Goal: Transaction & Acquisition: Purchase product/service

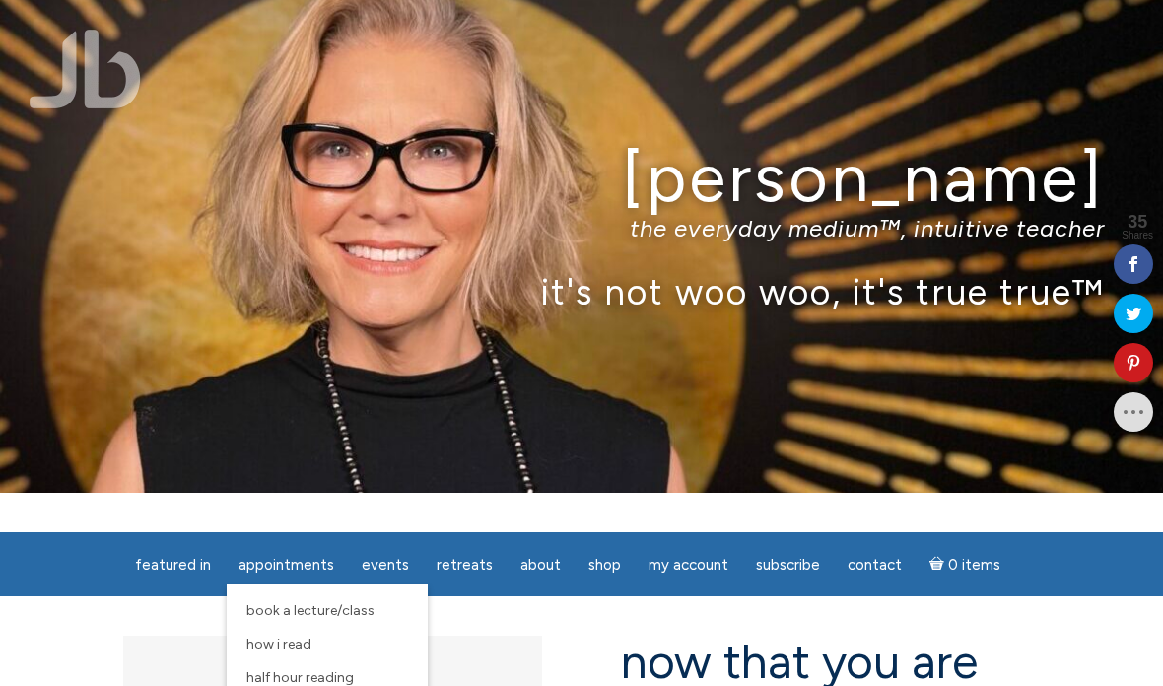
scroll to position [45, 0]
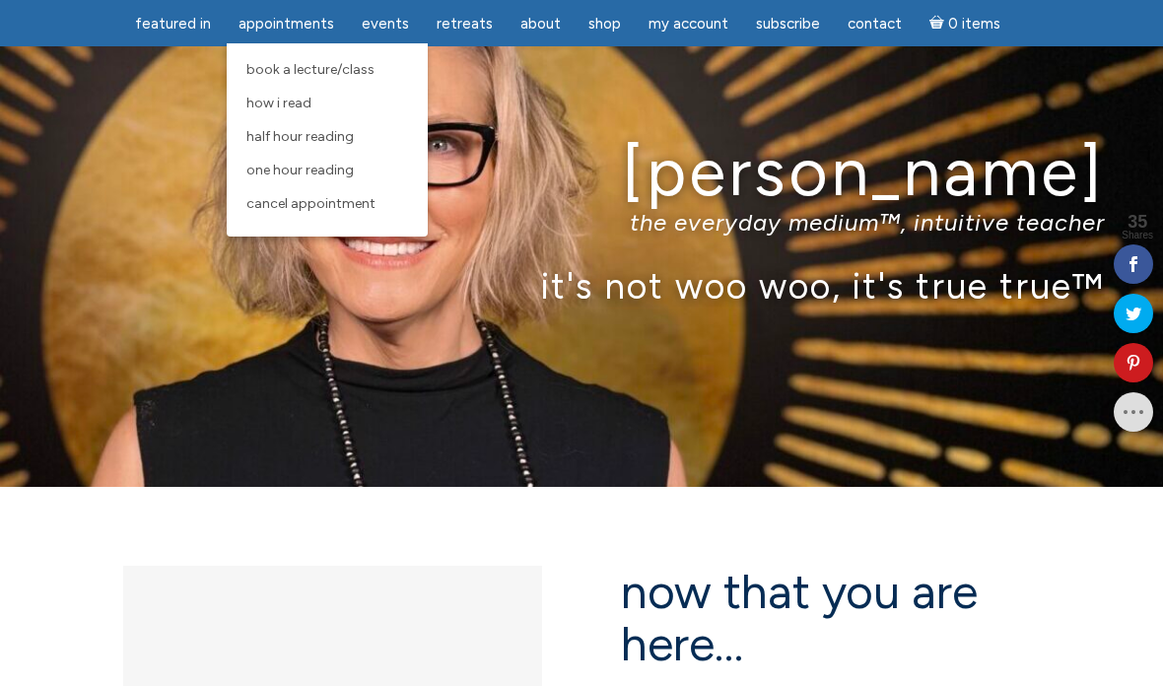
click at [366, 172] on link "One Hour Reading" at bounding box center [326, 171] width 181 height 34
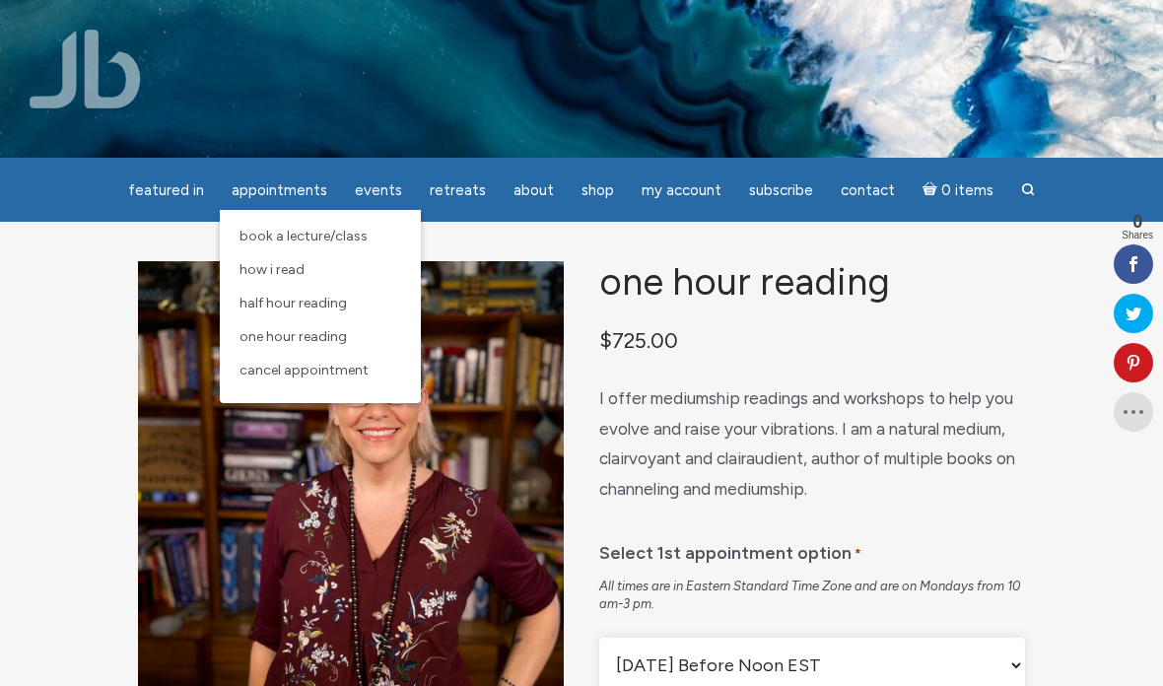
click at [342, 305] on span "Half Hour Reading" at bounding box center [292, 303] width 107 height 17
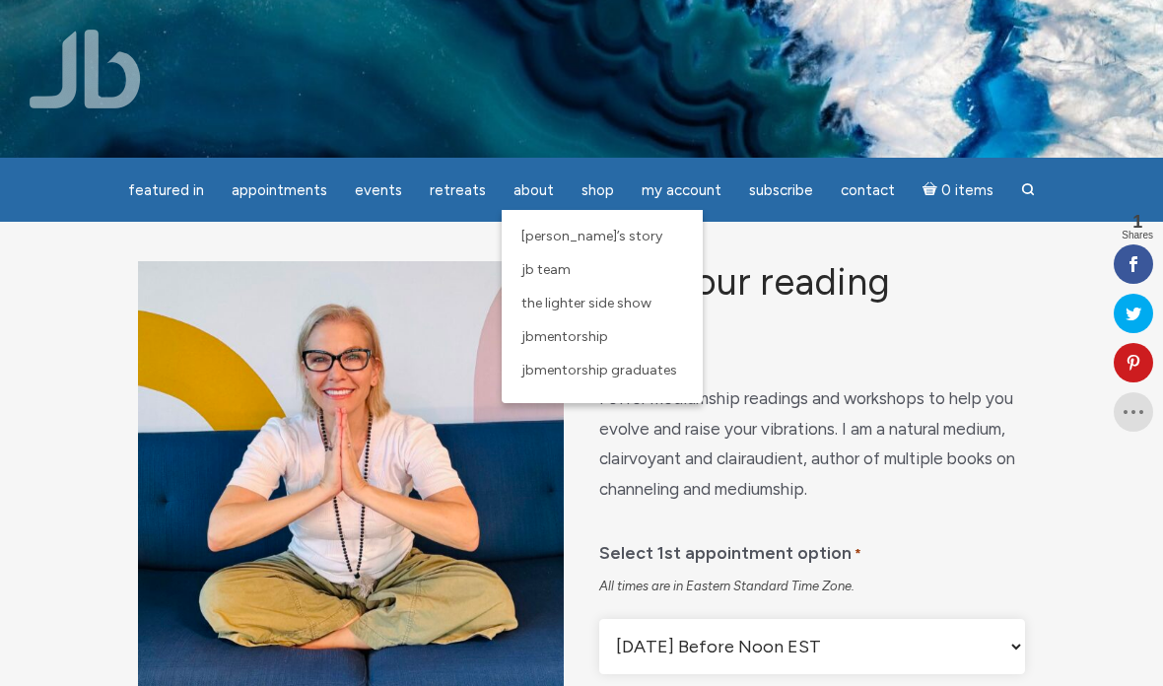
click at [796, 348] on p "$ 450.00" at bounding box center [812, 340] width 426 height 37
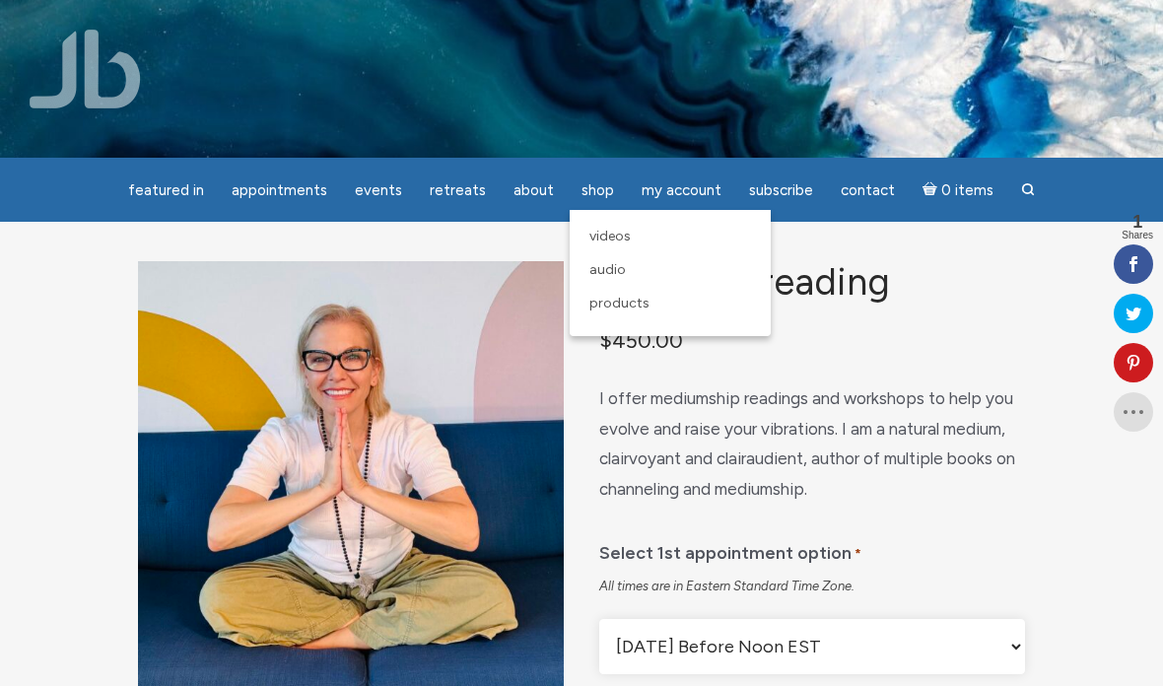
click at [617, 248] on link "Videos" at bounding box center [669, 237] width 181 height 34
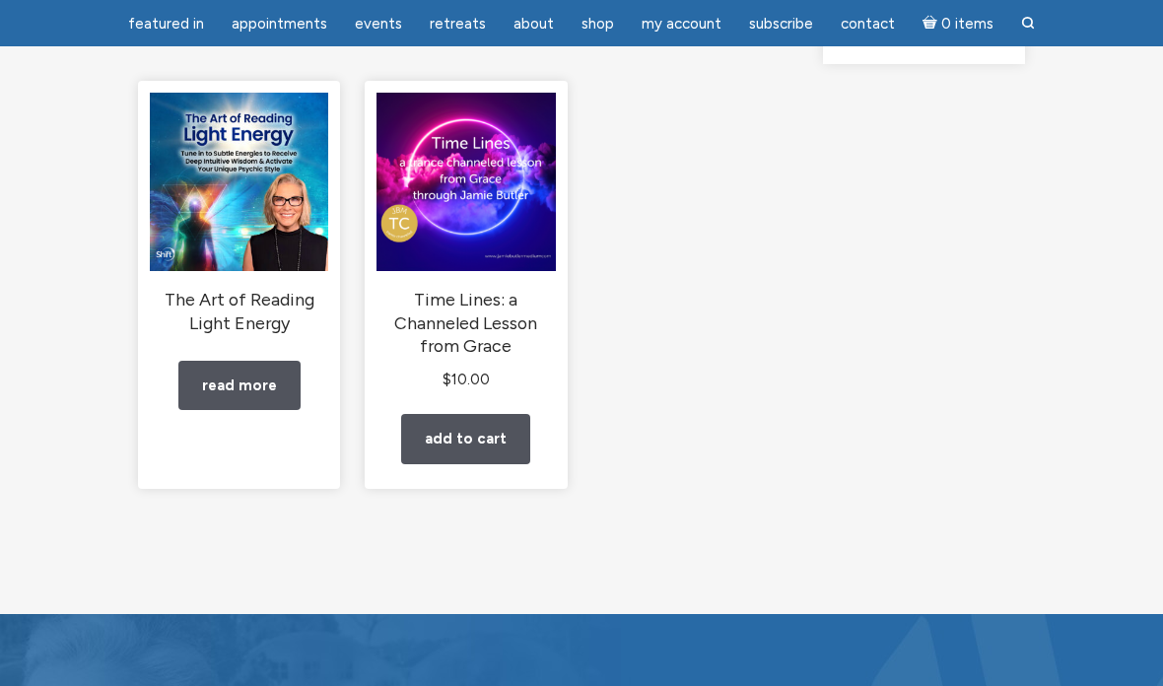
scroll to position [281, 0]
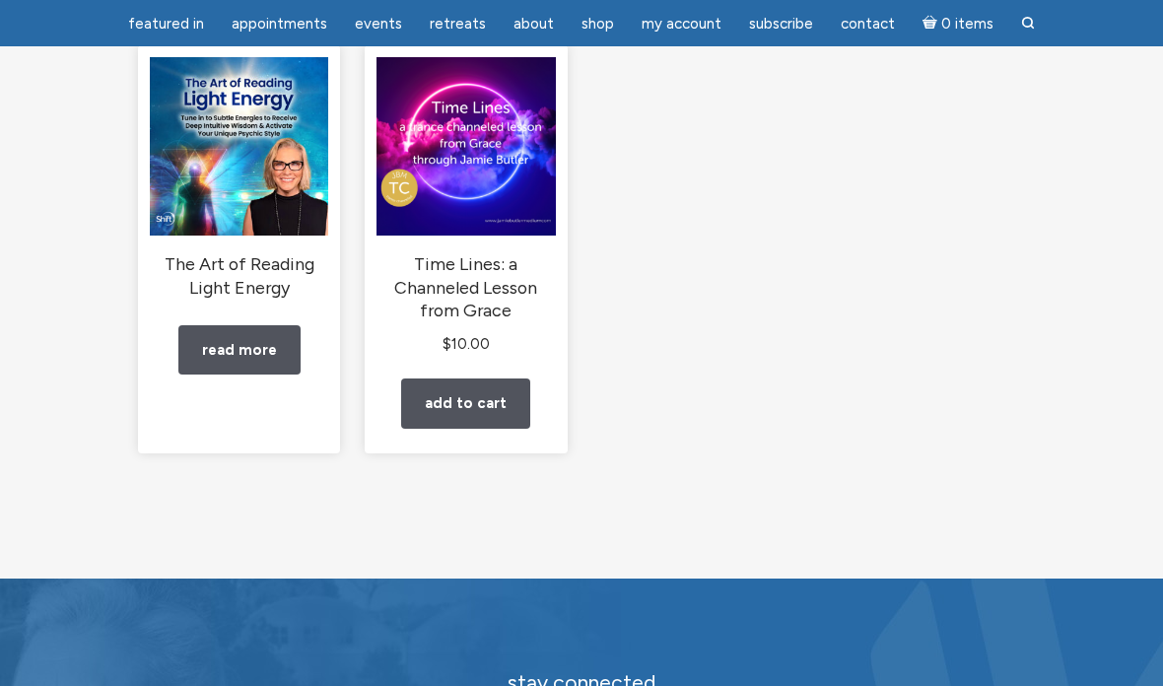
click at [211, 181] on img "main" at bounding box center [239, 146] width 178 height 178
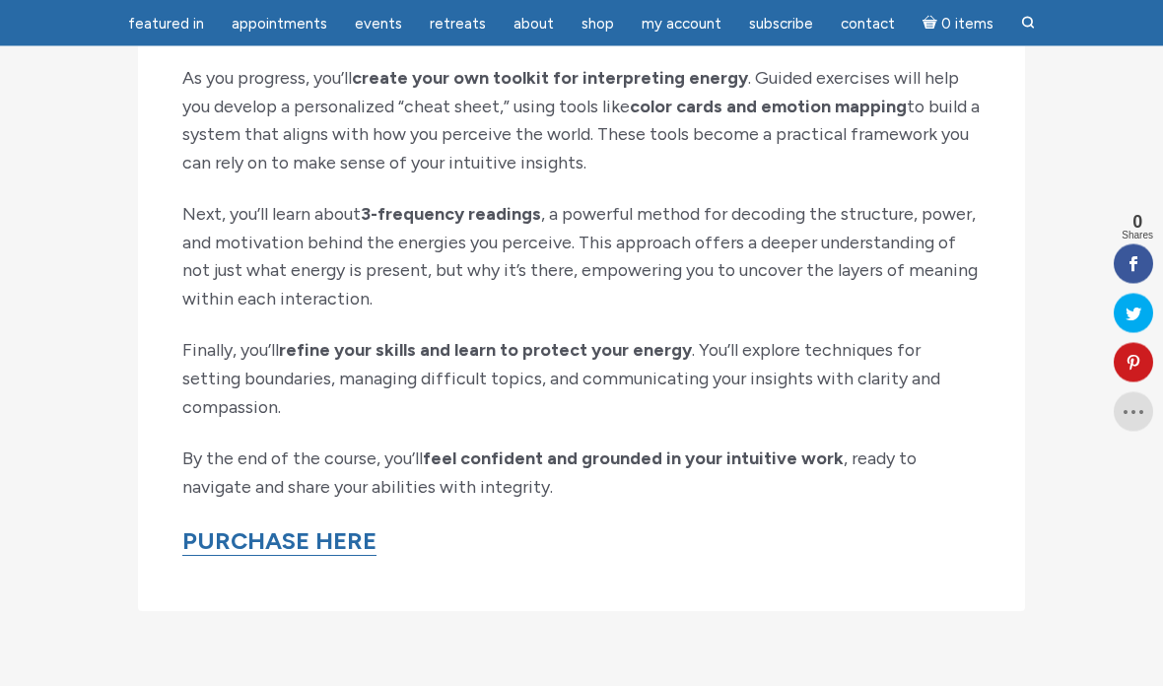
scroll to position [2317, 0]
click at [353, 527] on link "PURCHASE HERE" at bounding box center [279, 542] width 194 height 30
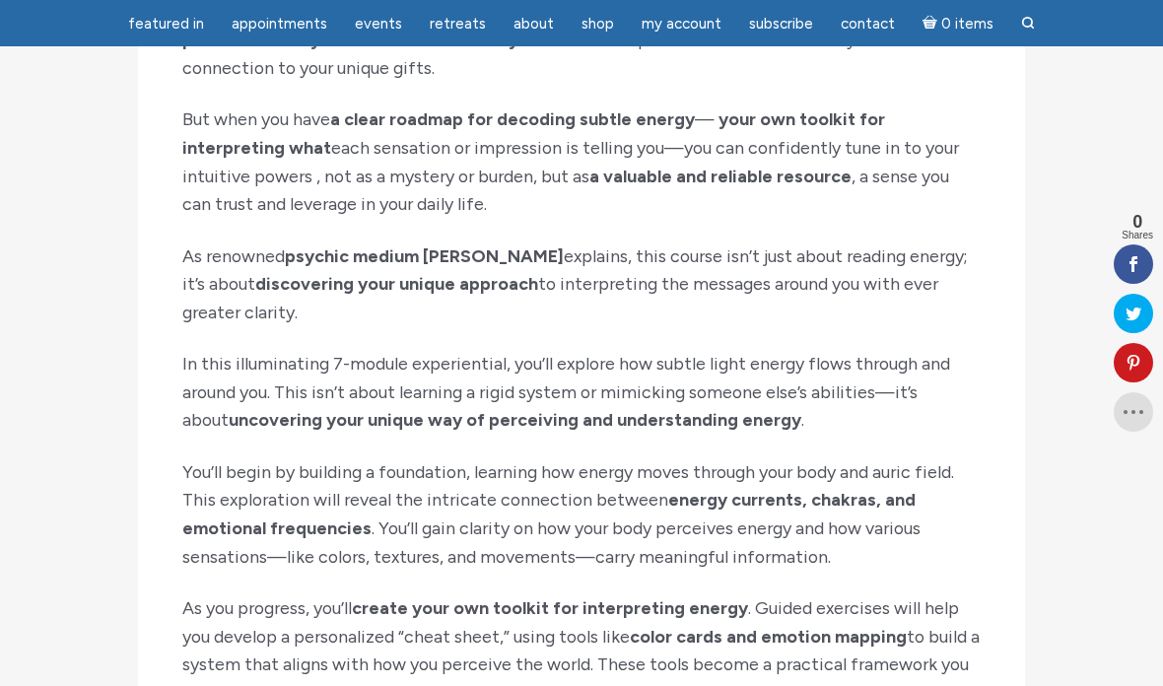
scroll to position [1663, 0]
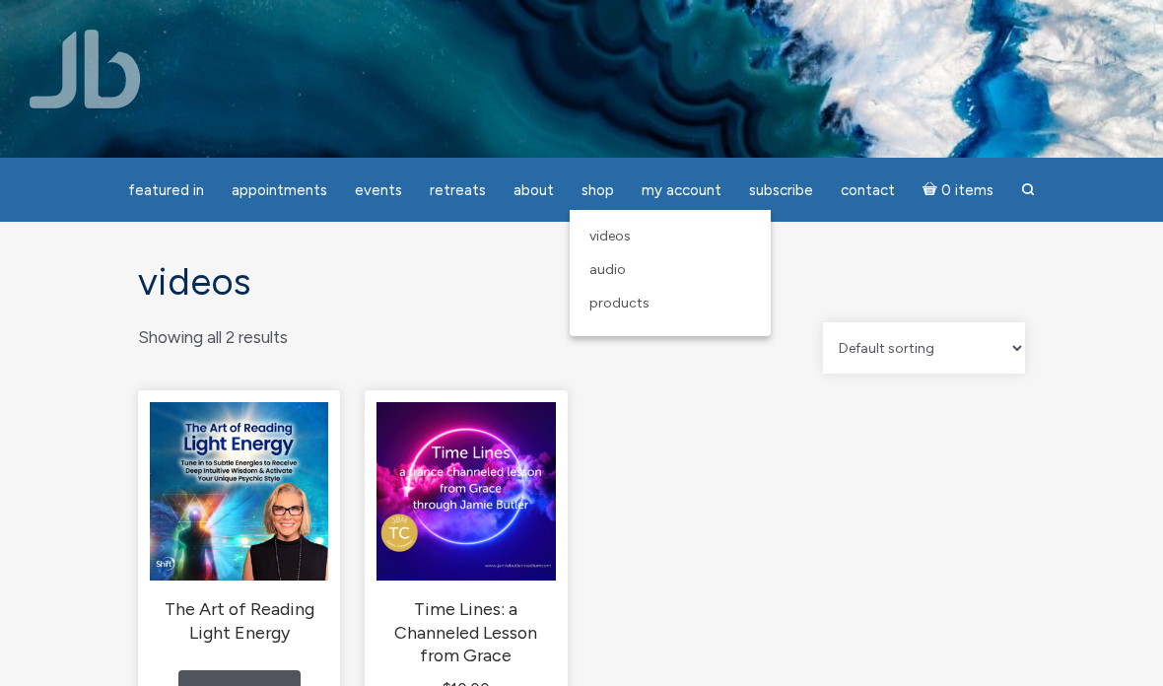
click at [627, 304] on span "Products" at bounding box center [619, 303] width 60 height 17
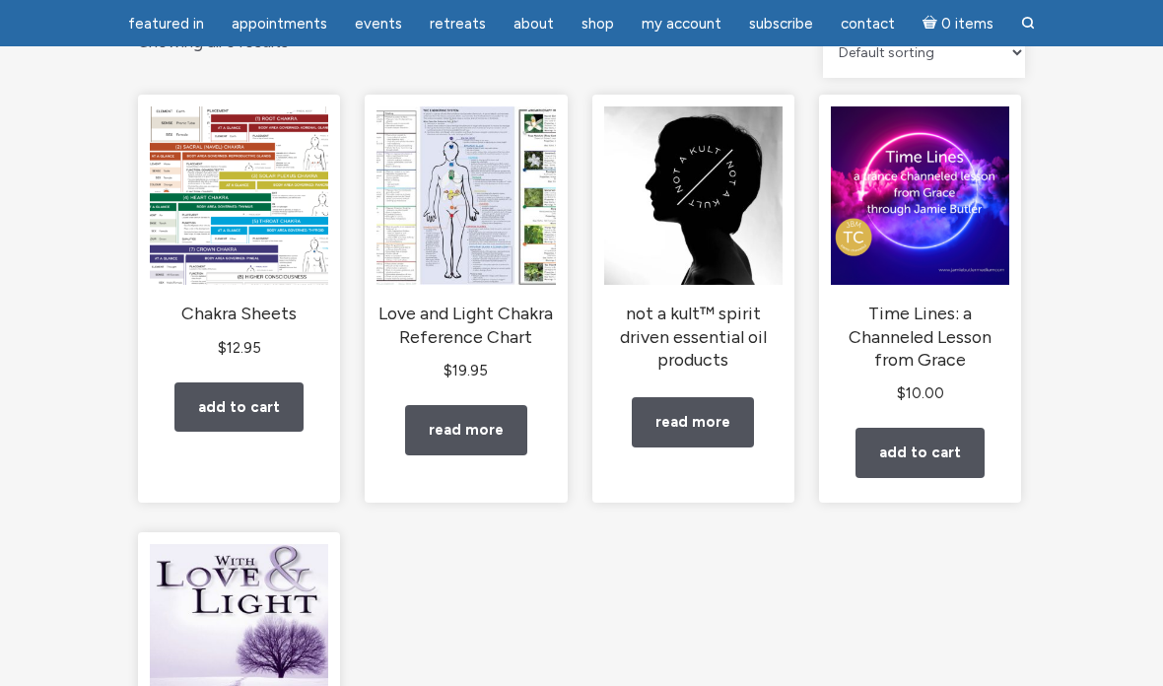
scroll to position [232, 0]
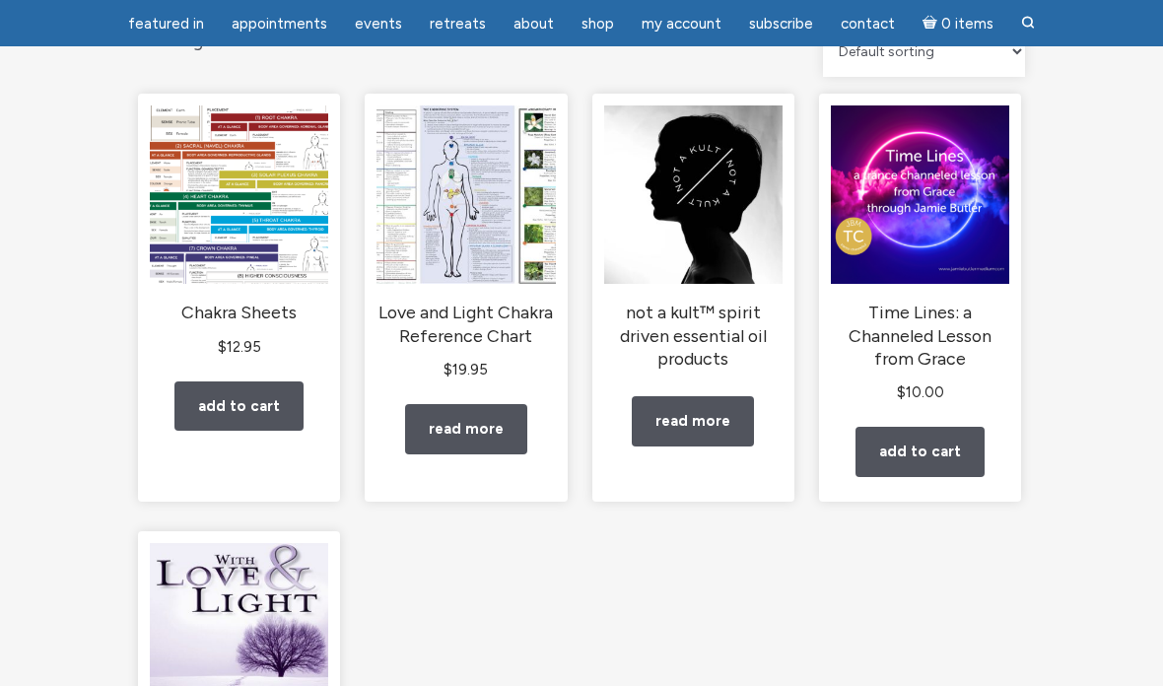
click at [698, 420] on link "Read more" at bounding box center [693, 422] width 122 height 50
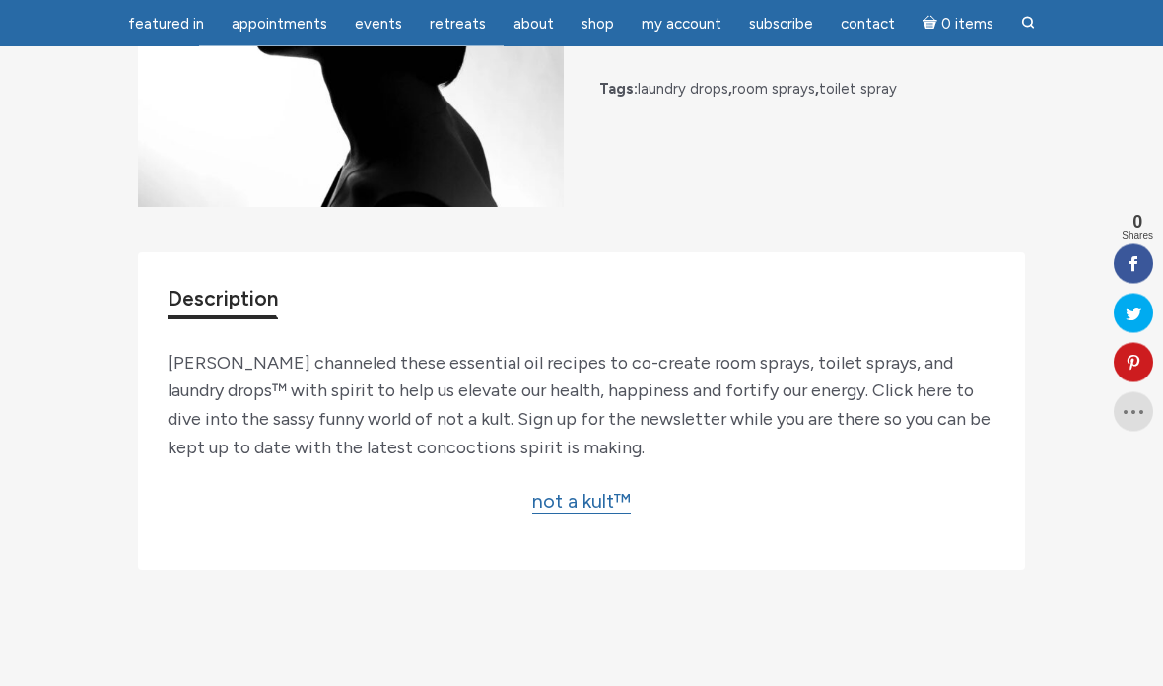
scroll to position [416, 0]
click at [608, 513] on link "not a kult™" at bounding box center [581, 501] width 99 height 25
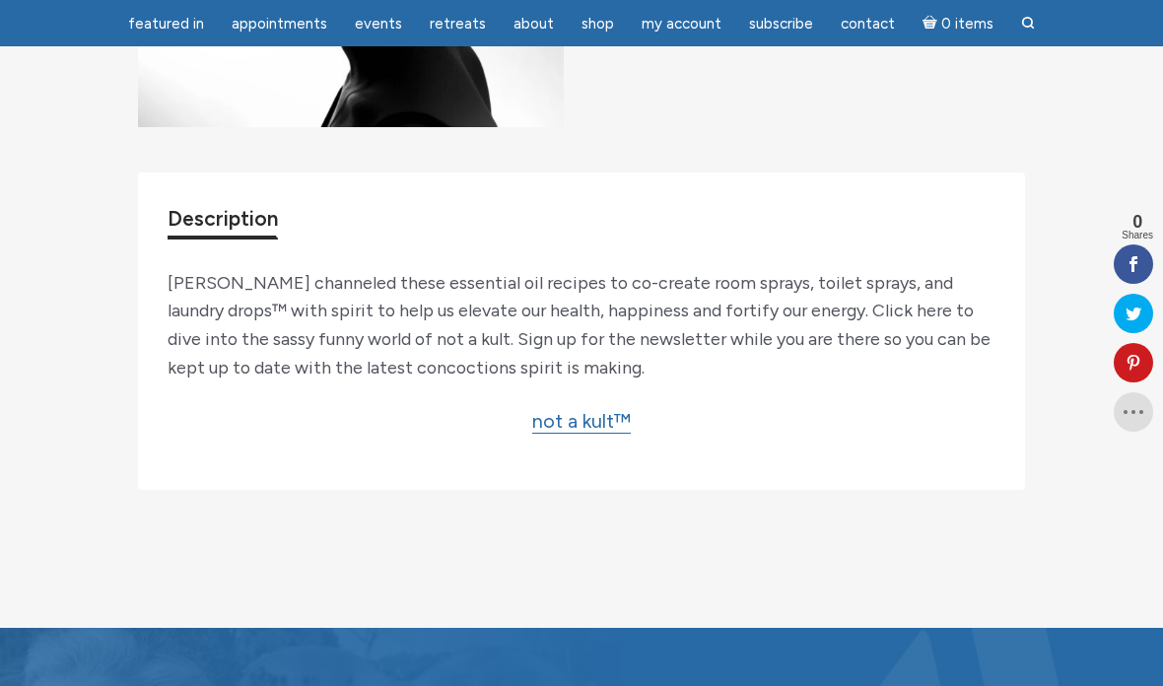
click at [784, 28] on span "Subscribe" at bounding box center [781, 24] width 64 height 18
